Goal: Task Accomplishment & Management: Manage account settings

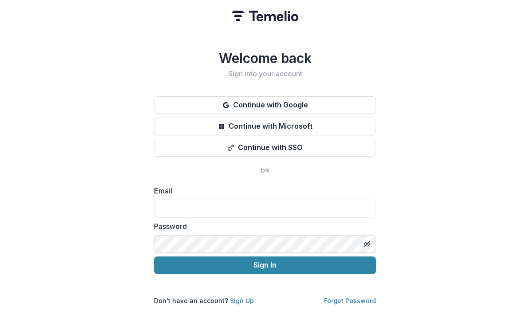
scroll to position [112, 0]
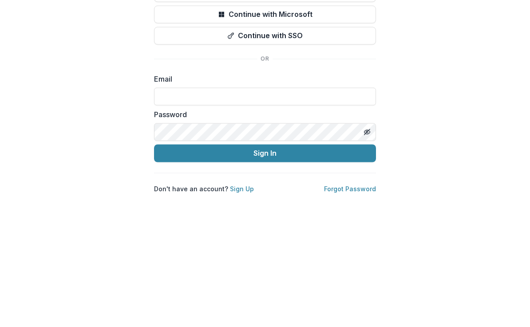
type input "**********"
click at [265, 257] on button "Sign In" at bounding box center [265, 266] width 222 height 18
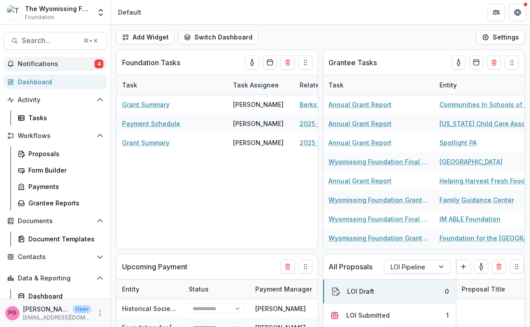
click at [75, 66] on span "Notifications" at bounding box center [56, 64] width 77 height 8
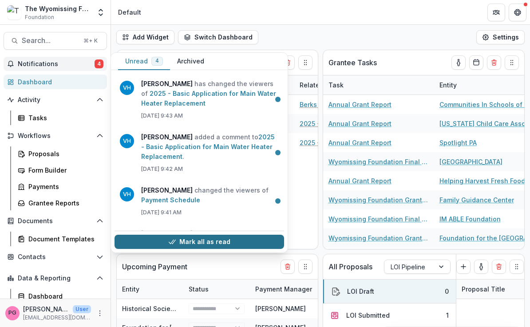
click at [156, 242] on button "Mark all as read" at bounding box center [200, 242] width 170 height 14
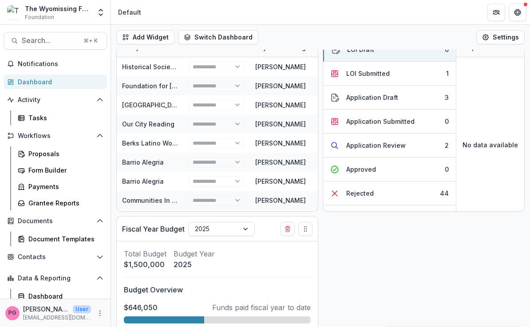
scroll to position [245, 0]
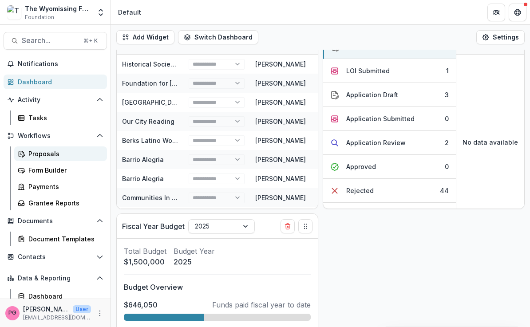
click at [52, 157] on div "Proposals" at bounding box center [64, 153] width 72 height 9
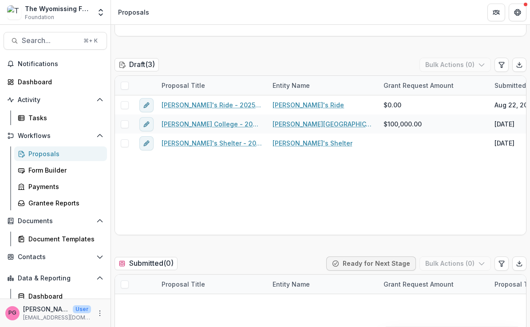
scroll to position [479, 0]
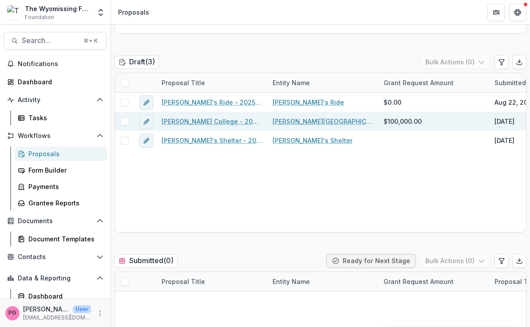
click at [220, 122] on link "[PERSON_NAME] College - 2025 - Letter of Intent" at bounding box center [212, 121] width 100 height 9
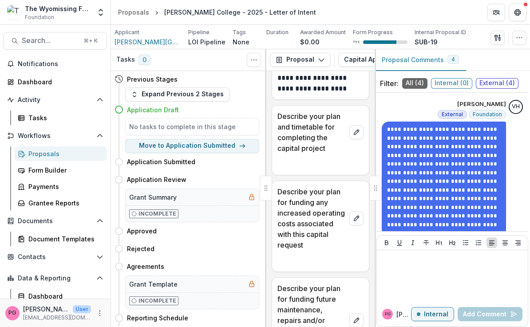
scroll to position [6058, 0]
click at [51, 156] on div "Proposals" at bounding box center [64, 153] width 72 height 9
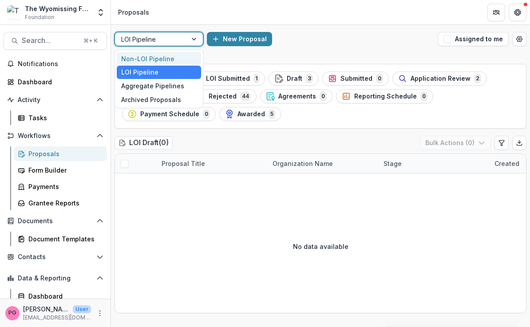
click at [159, 55] on div "Non-LOI Pipeline" at bounding box center [159, 59] width 84 height 14
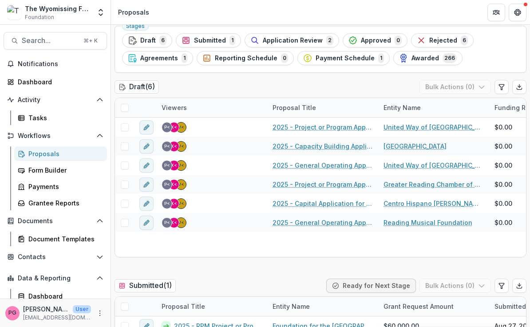
scroll to position [43, 0]
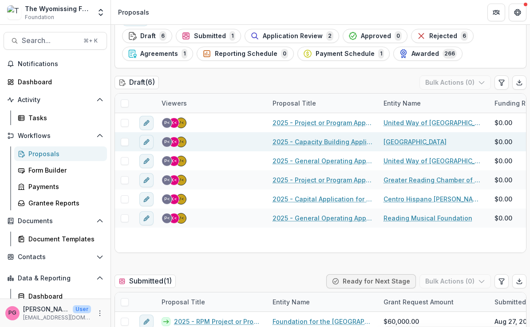
click at [330, 143] on link "2025 - Capacity Building Application" at bounding box center [323, 141] width 100 height 9
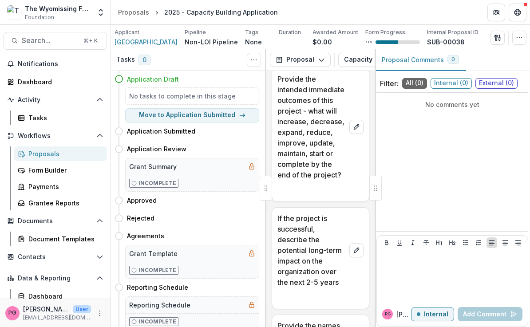
scroll to position [4373, 0]
